Goal: Information Seeking & Learning: Learn about a topic

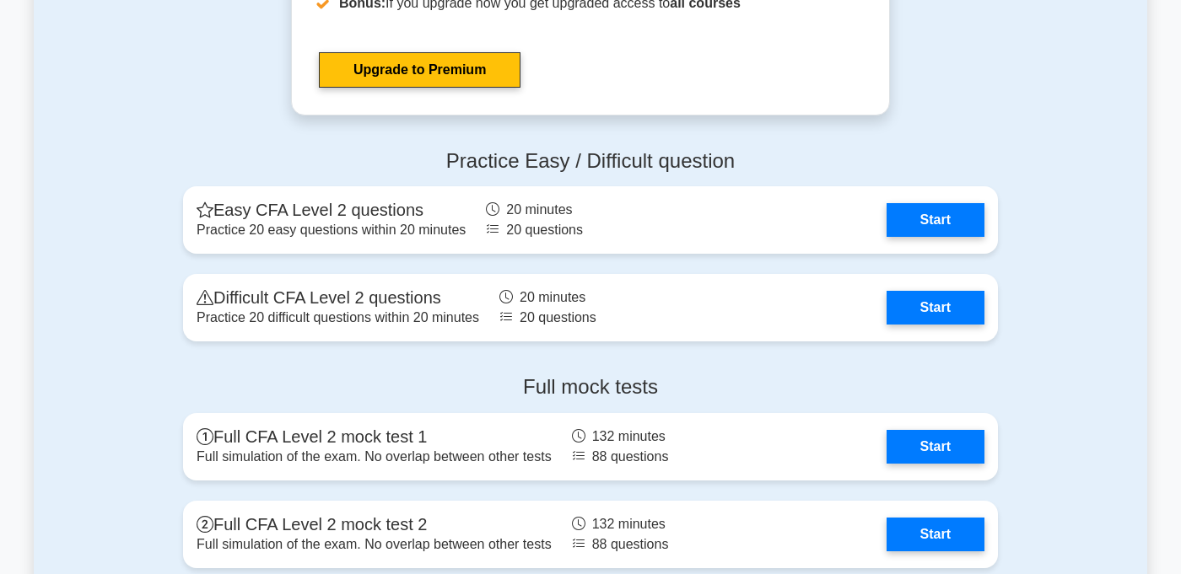
scroll to position [2043, 0]
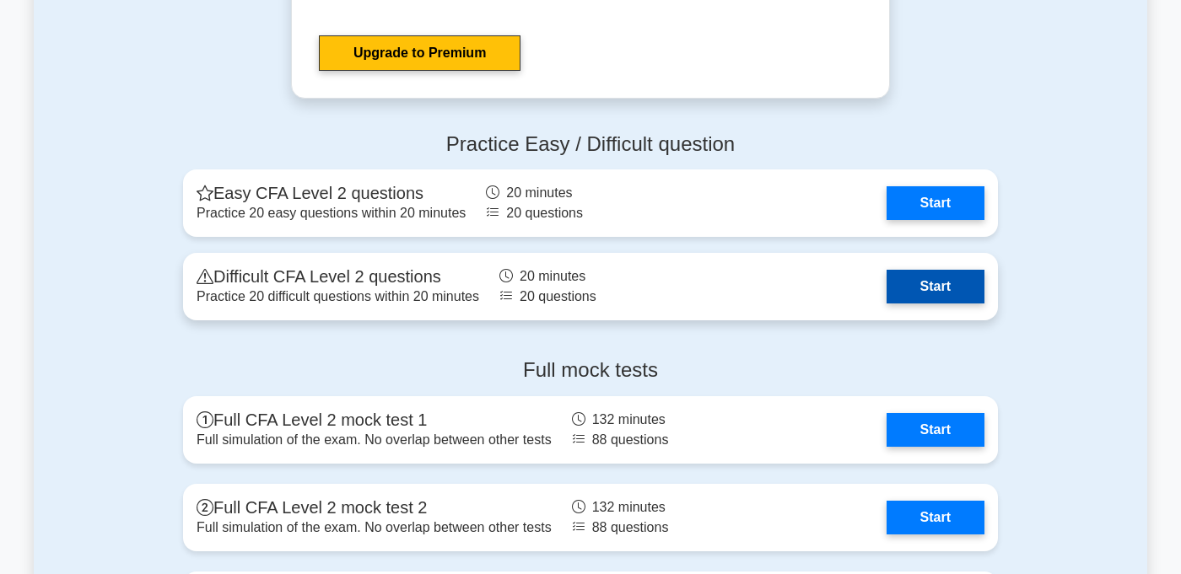
click at [916, 284] on link "Start" at bounding box center [936, 287] width 98 height 34
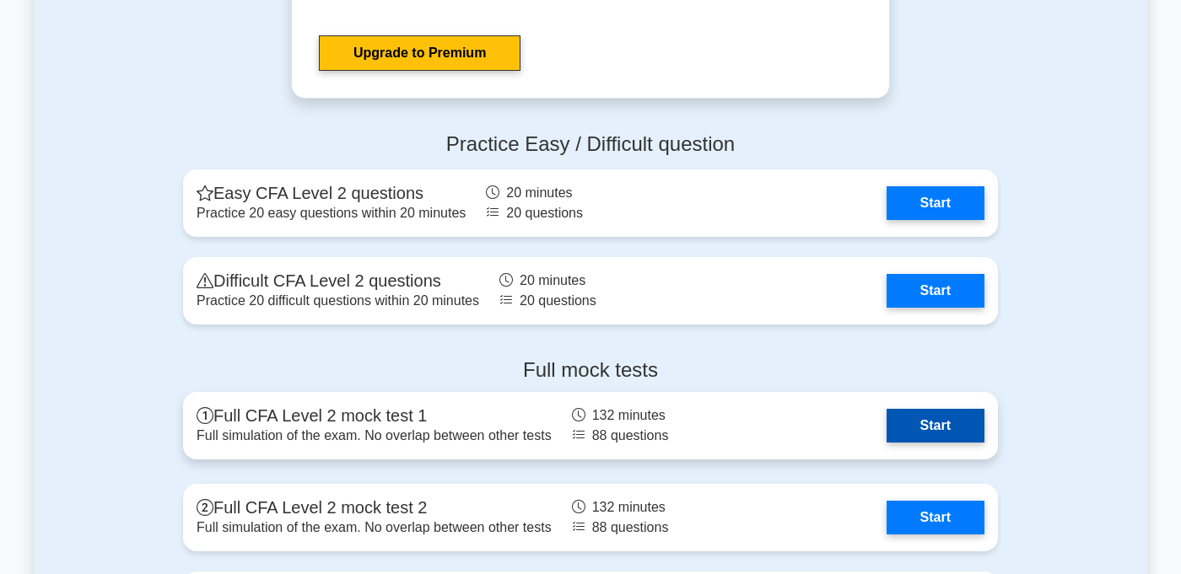
scroll to position [2164, 0]
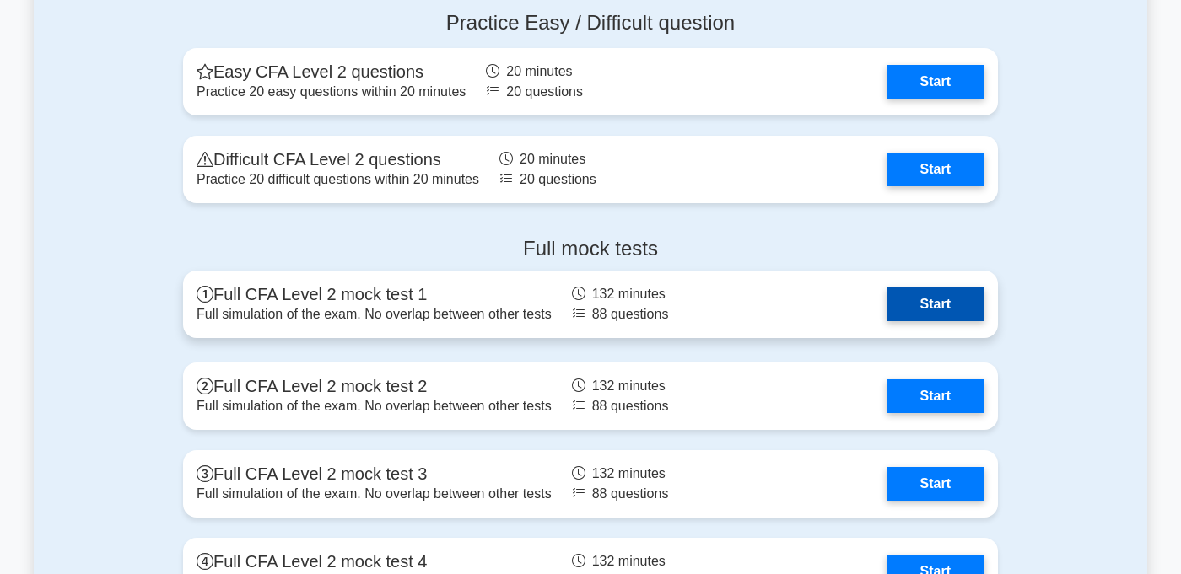
click at [921, 309] on link "Start" at bounding box center [936, 305] width 98 height 34
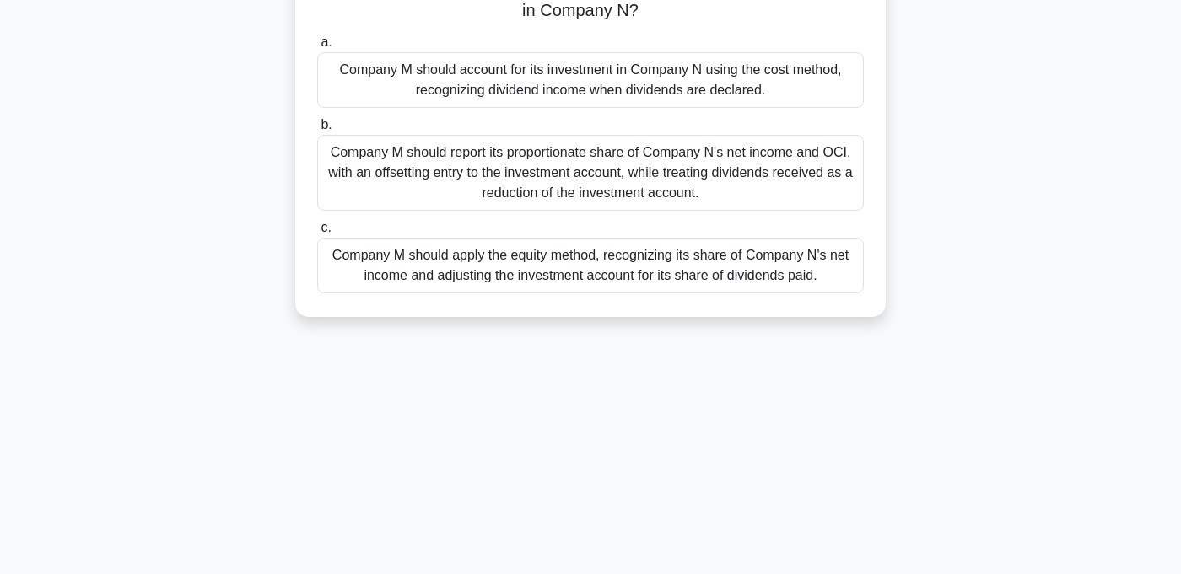
scroll to position [197, 0]
